Goal: Navigation & Orientation: Find specific page/section

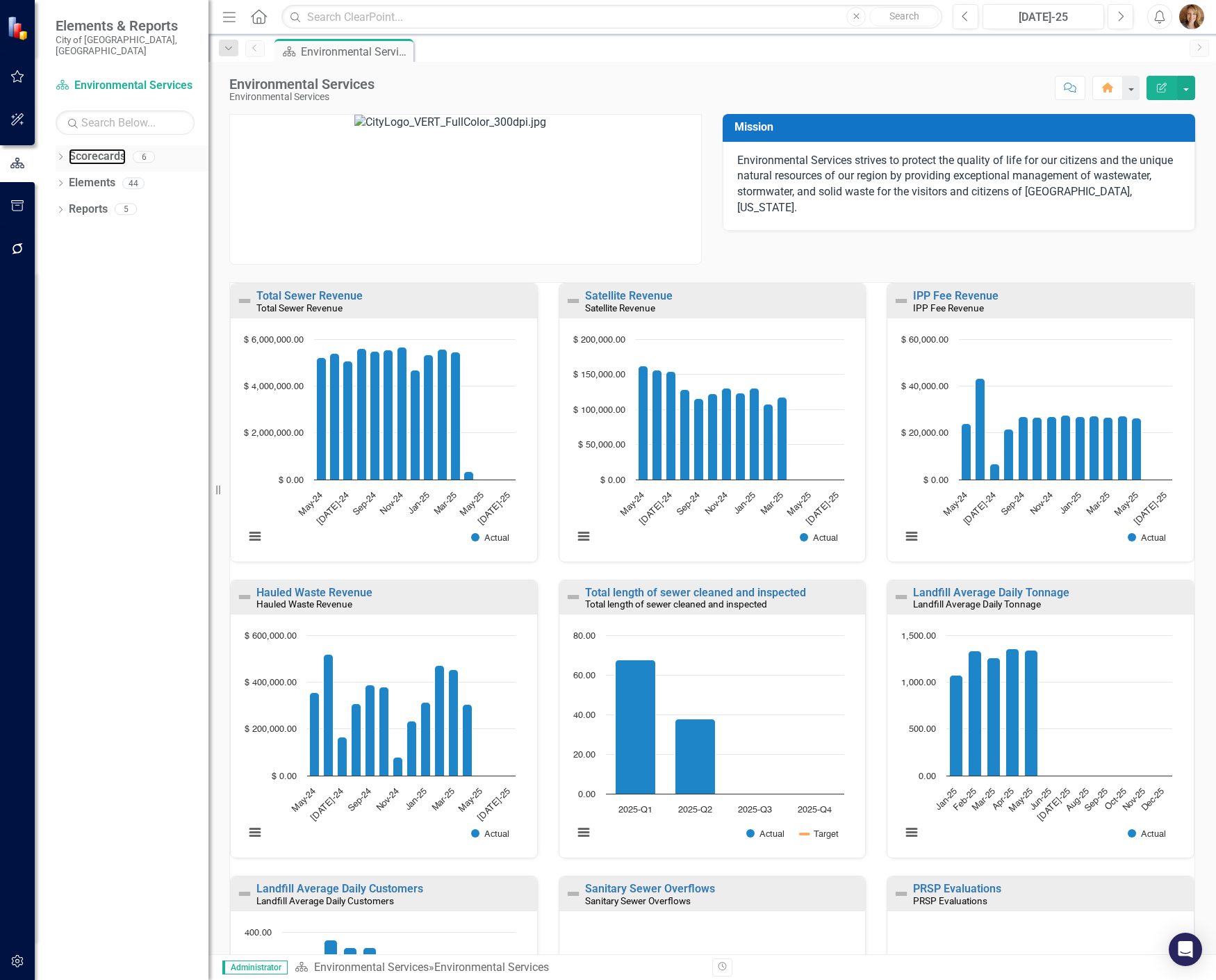
click at [69, 149] on link "Scorecards" at bounding box center [97, 156] width 57 height 16
click at [62, 154] on icon "Dropdown" at bounding box center [60, 158] width 10 height 8
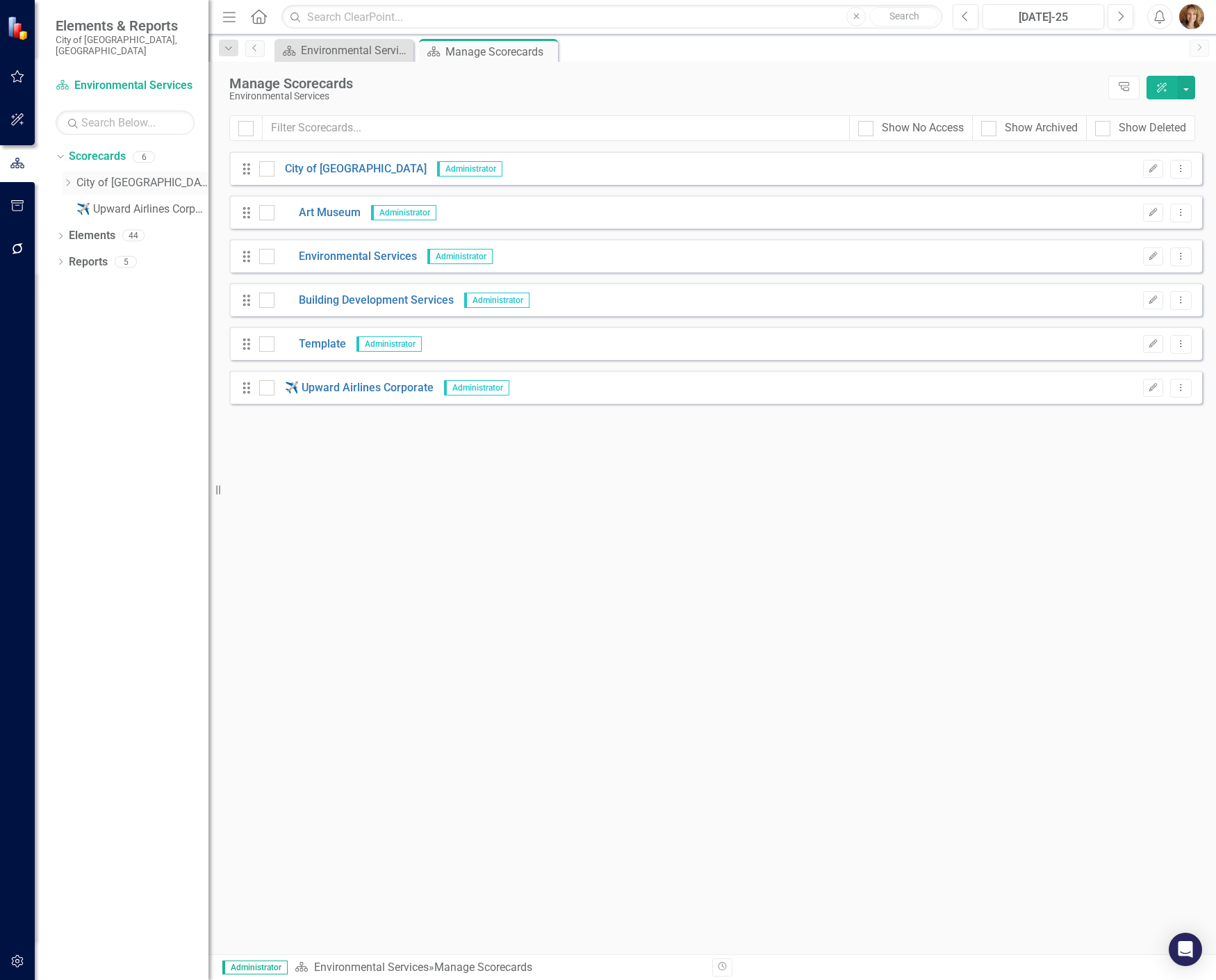
click at [67, 179] on icon "Dropdown" at bounding box center [68, 182] width 11 height 8
click at [147, 228] on link "Environmental Services" at bounding box center [150, 236] width 118 height 16
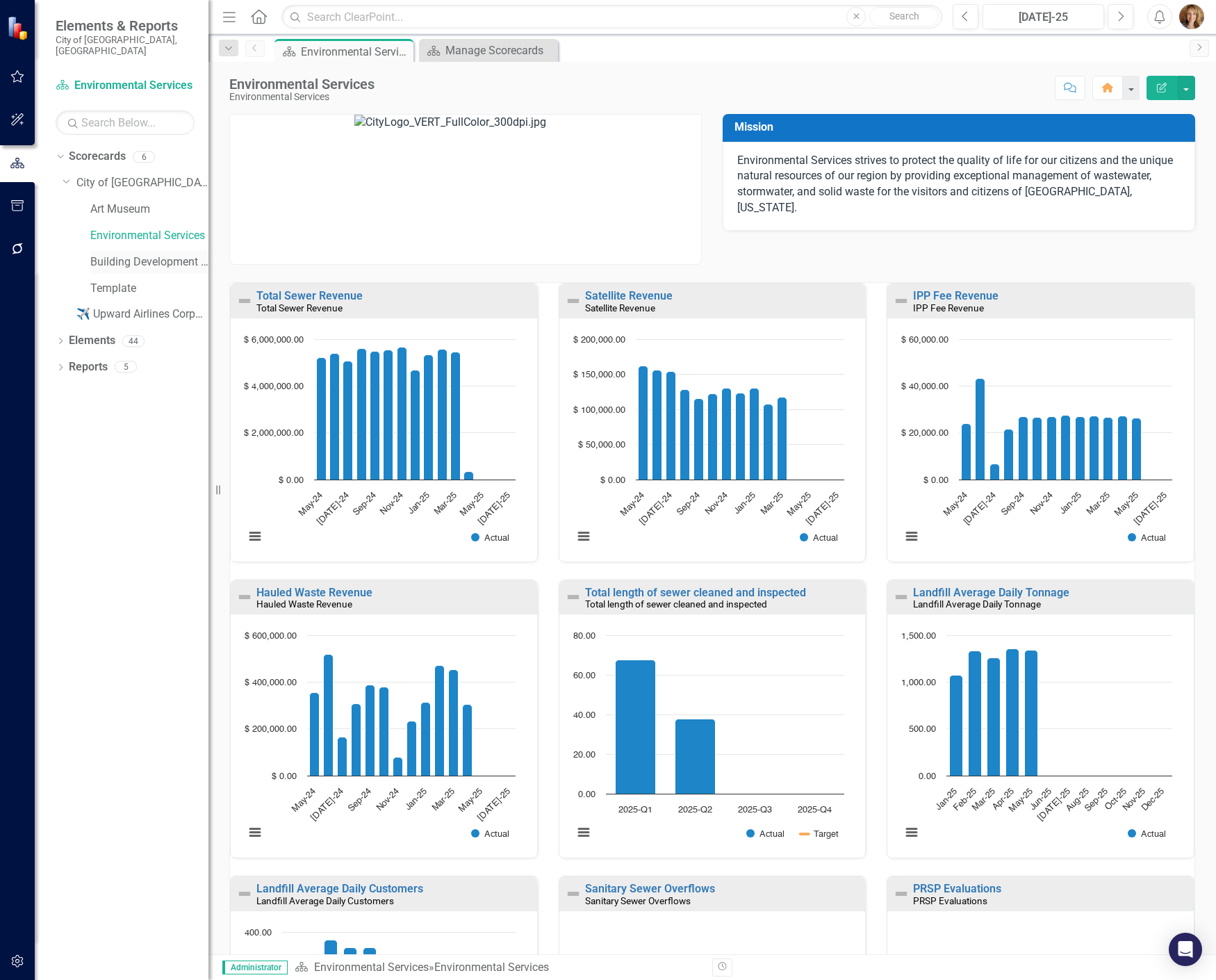
click at [153, 254] on link "Building Development Services" at bounding box center [150, 262] width 118 height 16
click at [118, 262] on div "Building Development Services" at bounding box center [150, 262] width 118 height 23
